Goal: Task Accomplishment & Management: Use online tool/utility

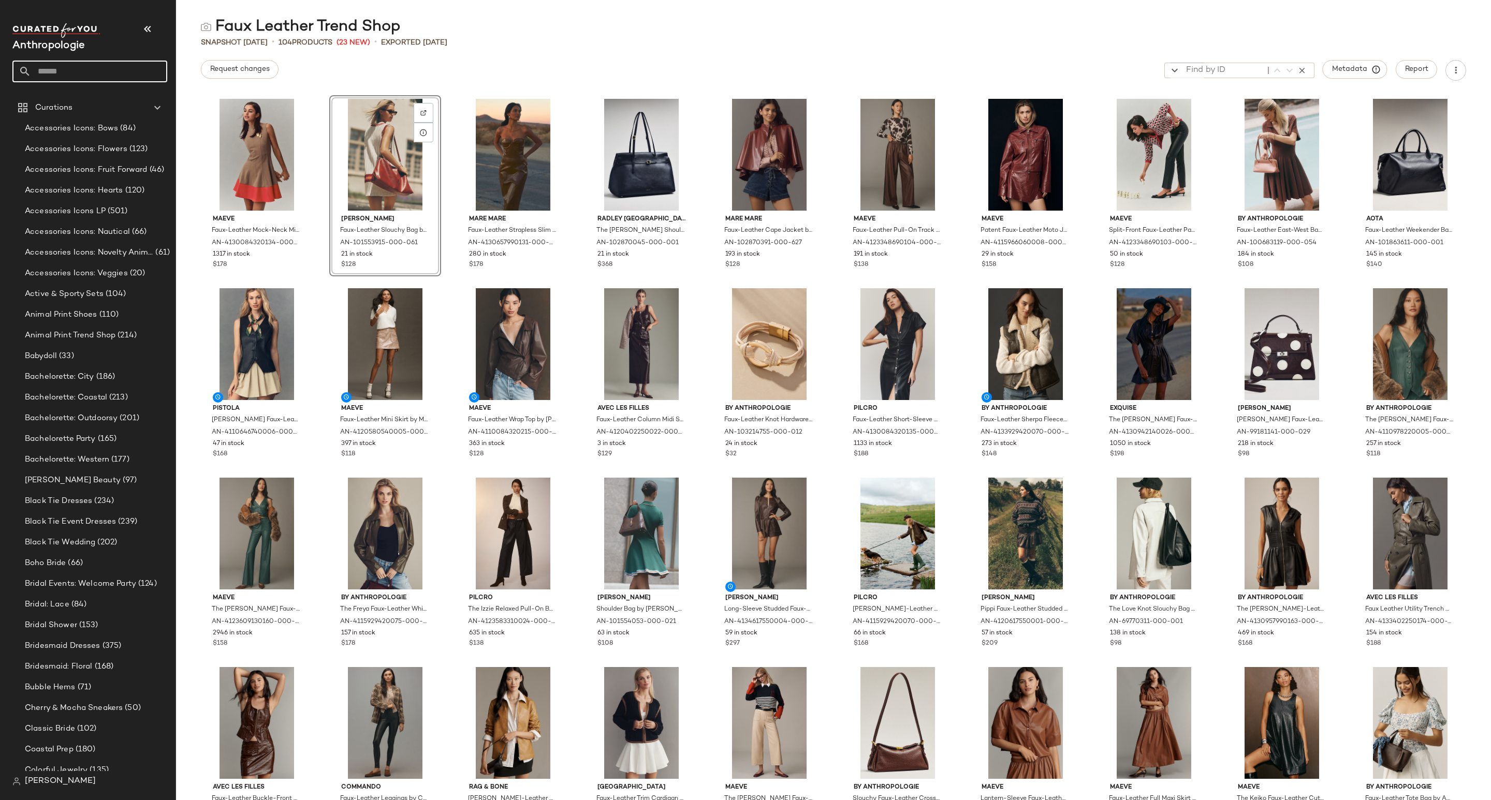
click at [63, 74] on input "text" at bounding box center [99, 72] width 136 height 22
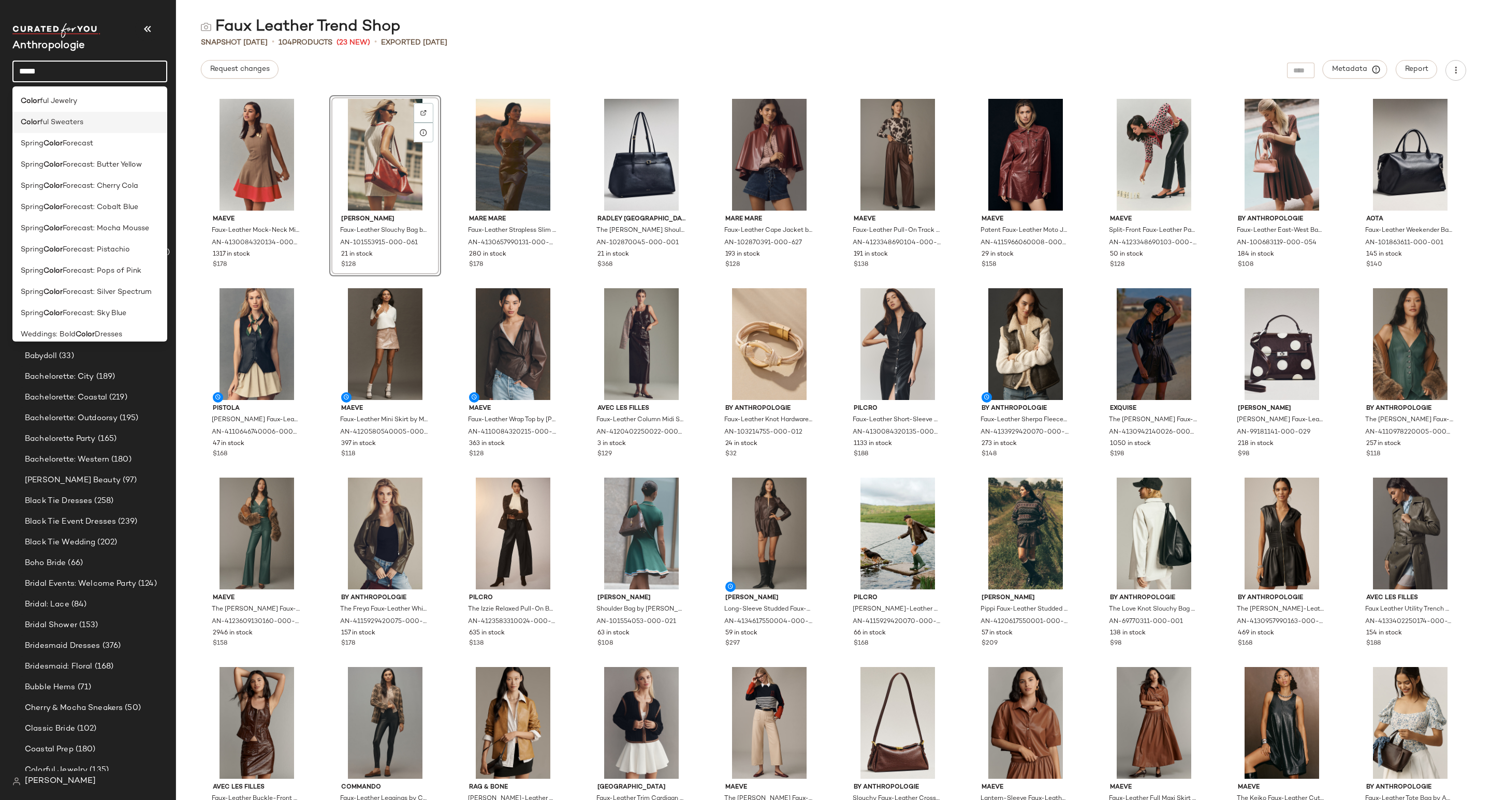
type input "*****"
click at [90, 125] on div "Color ful Sweaters" at bounding box center [90, 122] width 138 height 11
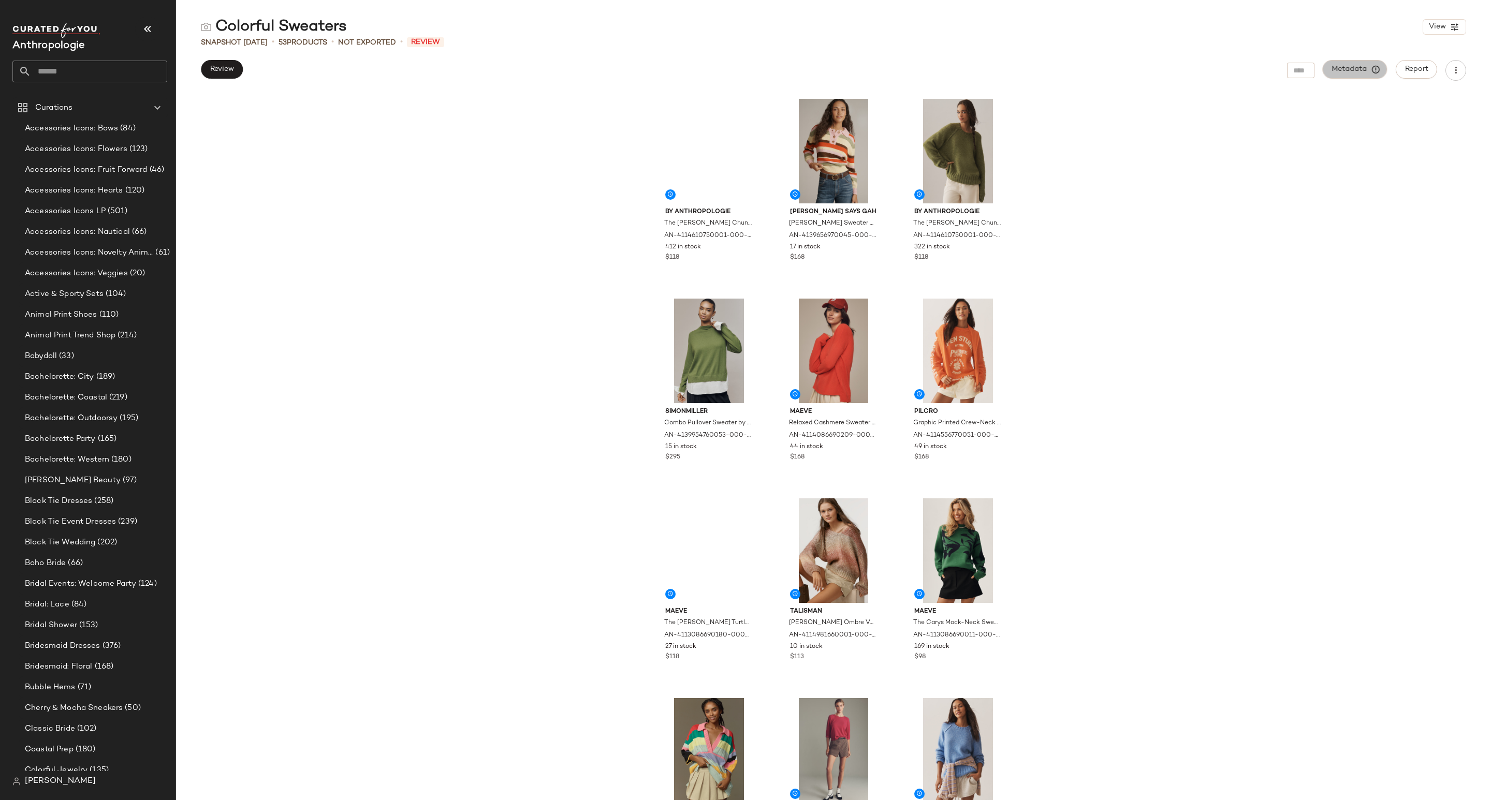
click at [1339, 70] on span "Metadata" at bounding box center [1355, 69] width 47 height 9
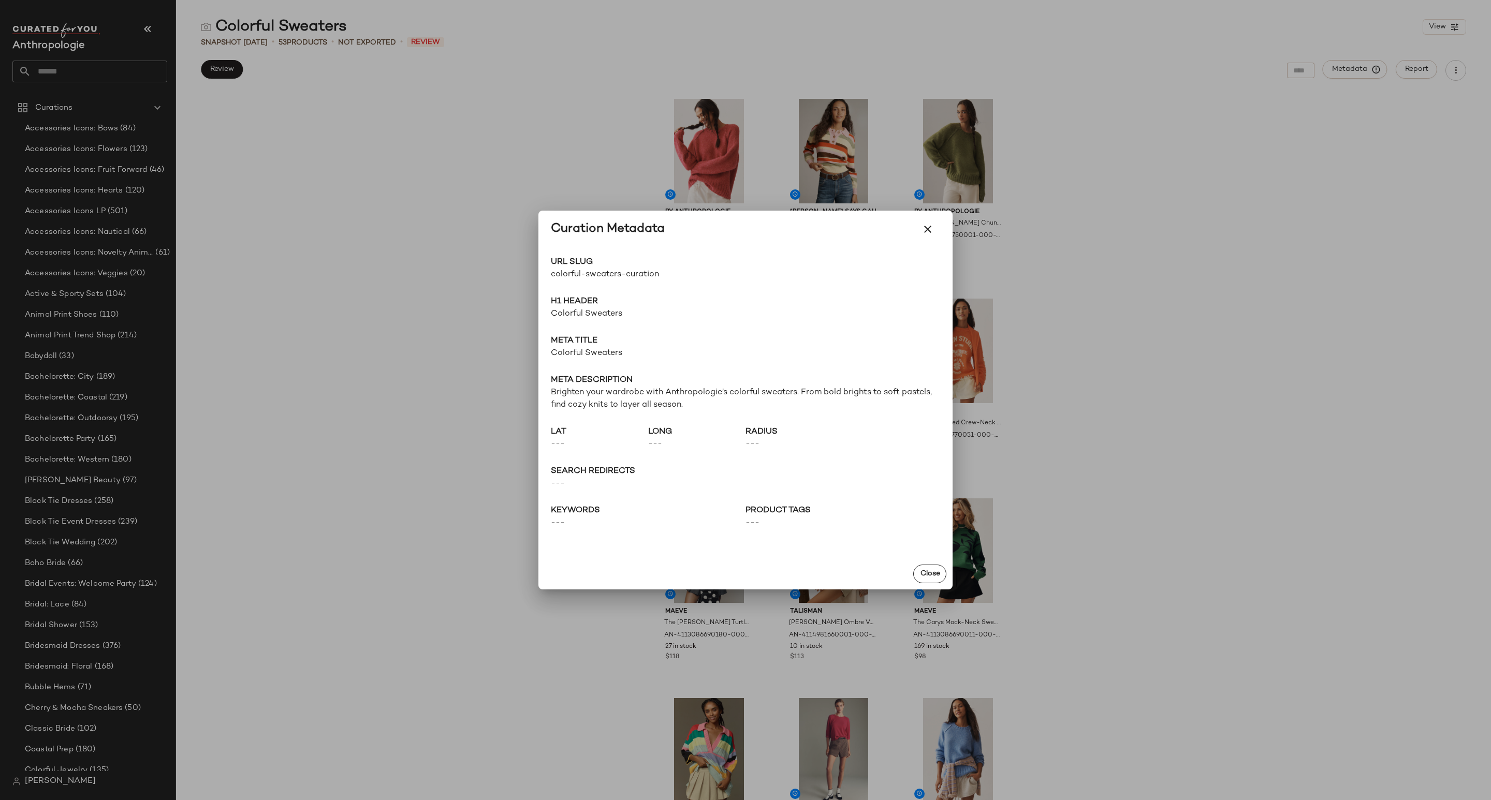
click at [615, 275] on span "colorful-sweaters-curation" at bounding box center [648, 275] width 195 height 12
copy div "colorful-sweaters-curation Go to Shop"
click at [927, 227] on icon "button" at bounding box center [928, 229] width 12 height 12
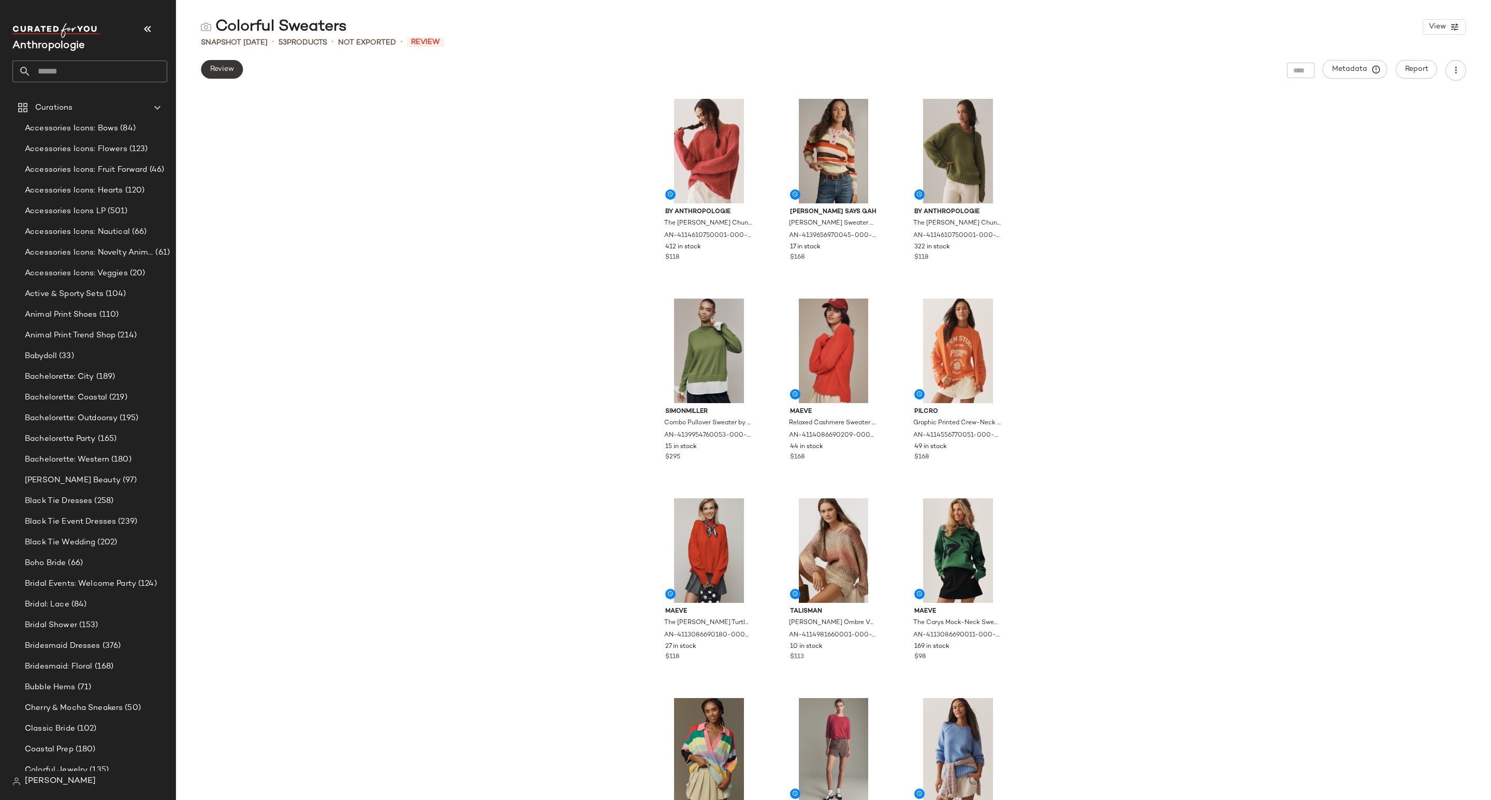
click at [213, 72] on span "Review" at bounding box center [222, 69] width 24 height 8
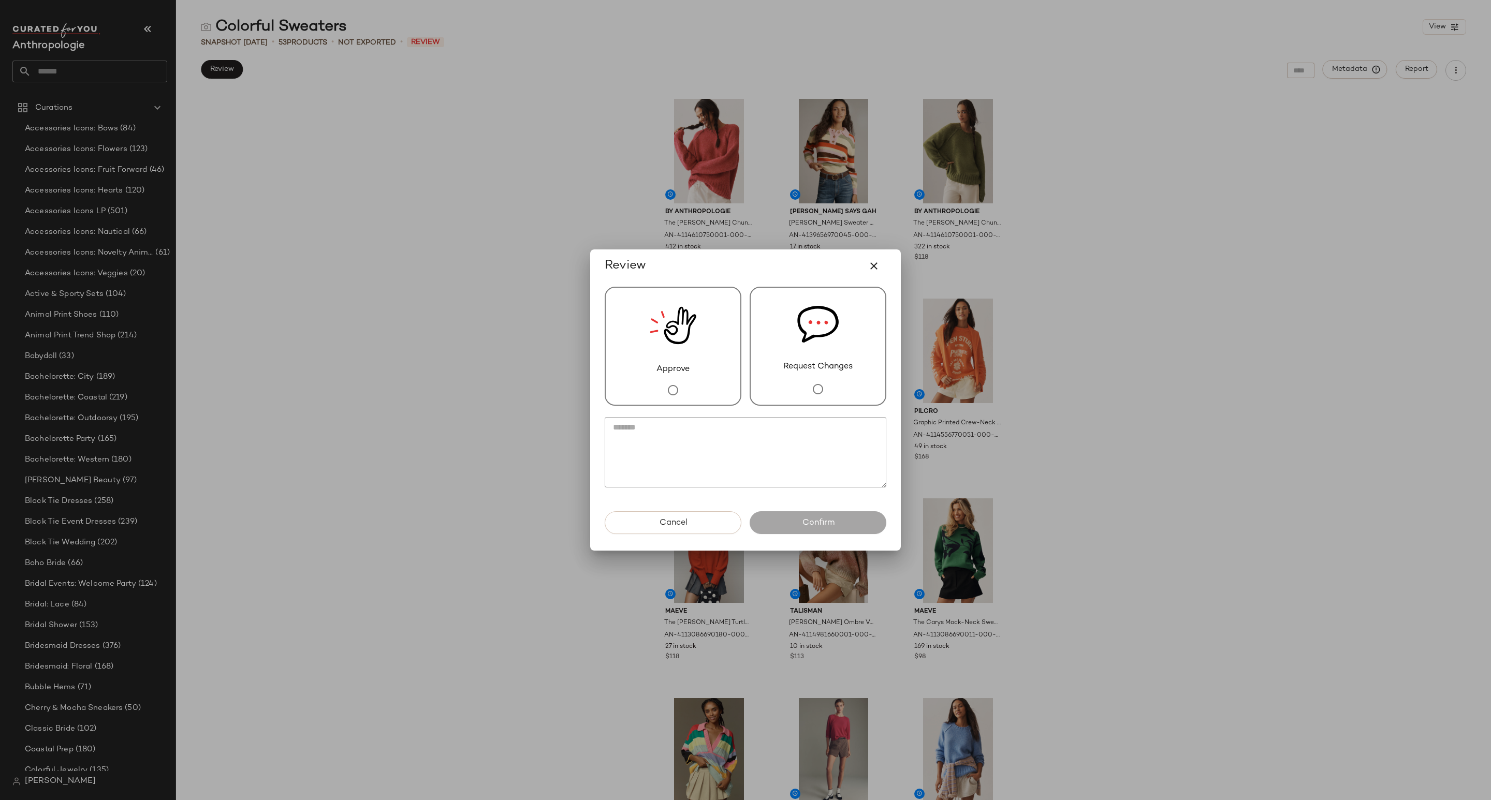
click at [681, 335] on img at bounding box center [673, 326] width 47 height 76
click at [861, 515] on button "Confirm" at bounding box center [818, 522] width 137 height 23
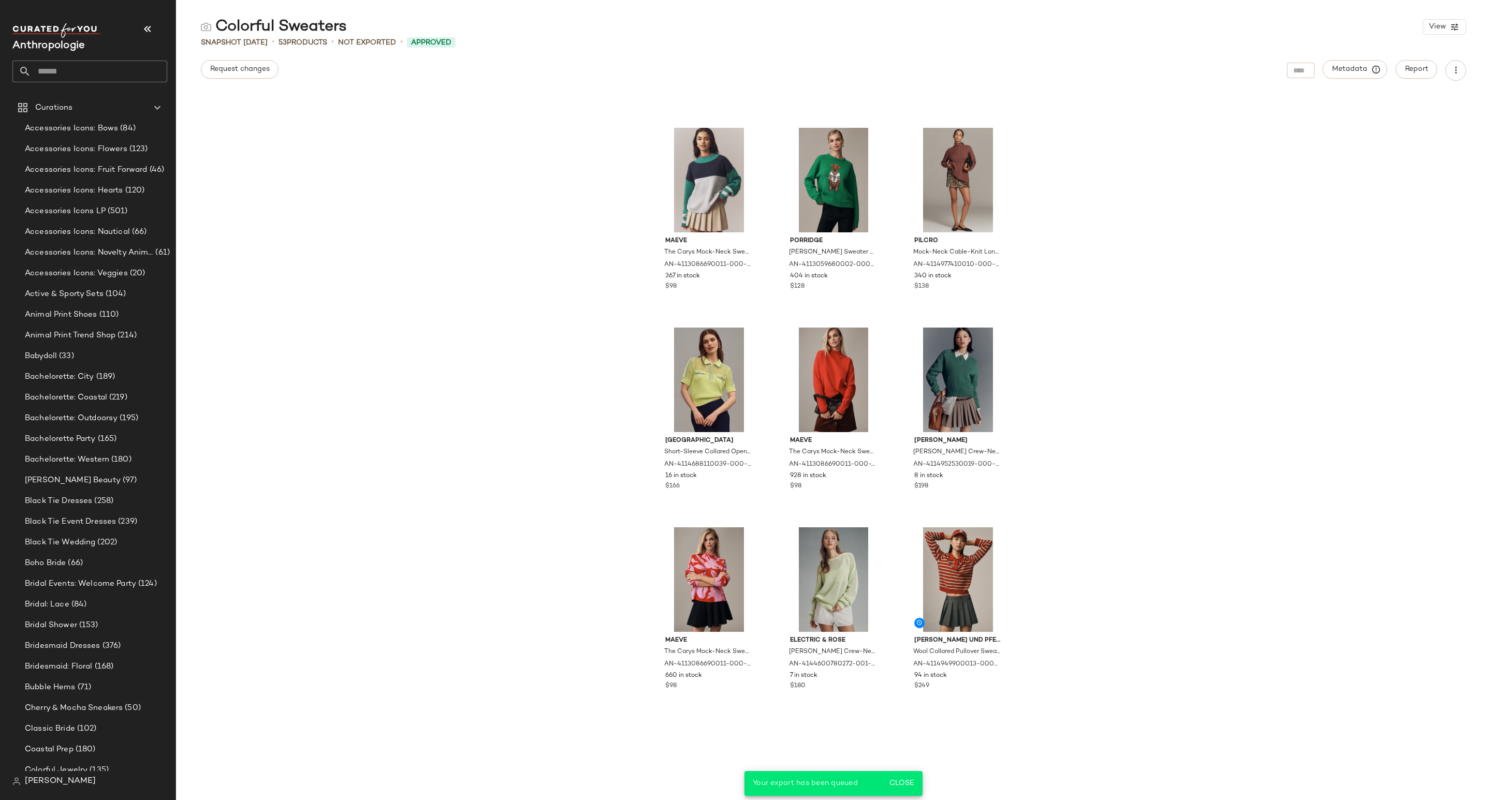
scroll to position [2493, 0]
